Goal: Transaction & Acquisition: Download file/media

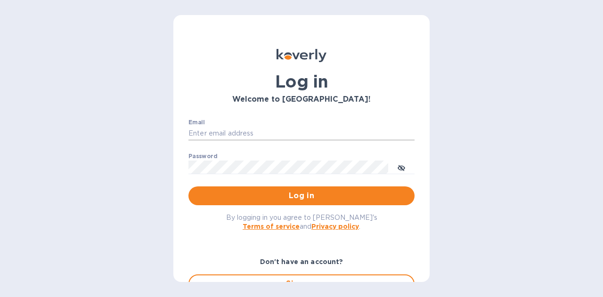
click at [301, 132] on input "Email" at bounding box center [301, 134] width 226 height 14
type input "[PERSON_NAME][EMAIL_ADDRESS][PERSON_NAME][DOMAIN_NAME]"
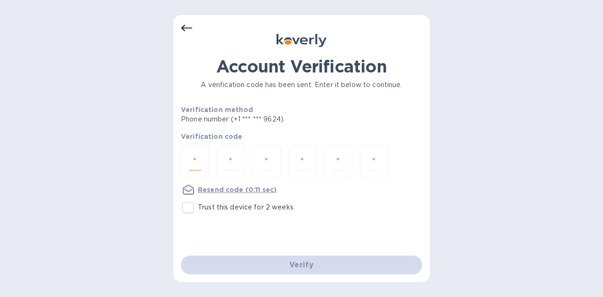
click at [194, 165] on input "number" at bounding box center [195, 161] width 12 height 17
paste input "7"
type input "7"
type input "3"
type input "6"
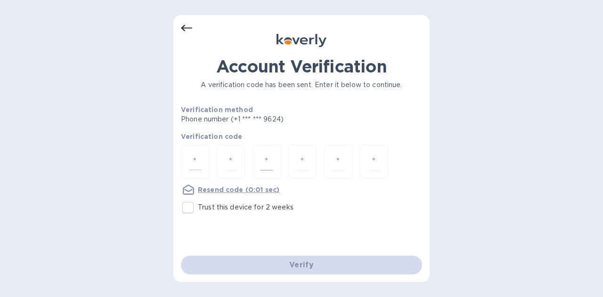
type input "3"
type input "9"
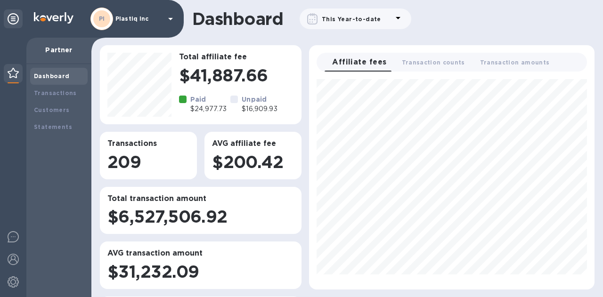
scroll to position [202, 278]
drag, startPoint x: 185, startPoint y: 109, endPoint x: 214, endPoint y: 110, distance: 29.2
click at [214, 110] on div "Paid $24,977.73" at bounding box center [202, 104] width 51 height 23
click at [58, 128] on b "Statements" at bounding box center [53, 126] width 38 height 7
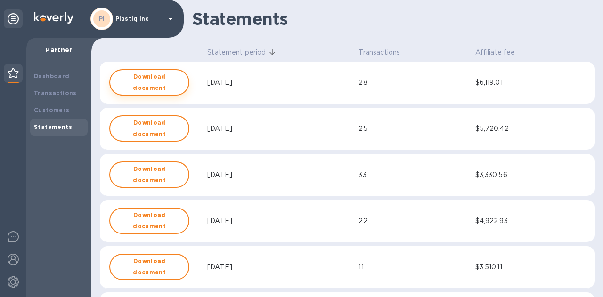
click at [160, 83] on b "Download document" at bounding box center [149, 82] width 63 height 23
